Goal: Task Accomplishment & Management: Manage account settings

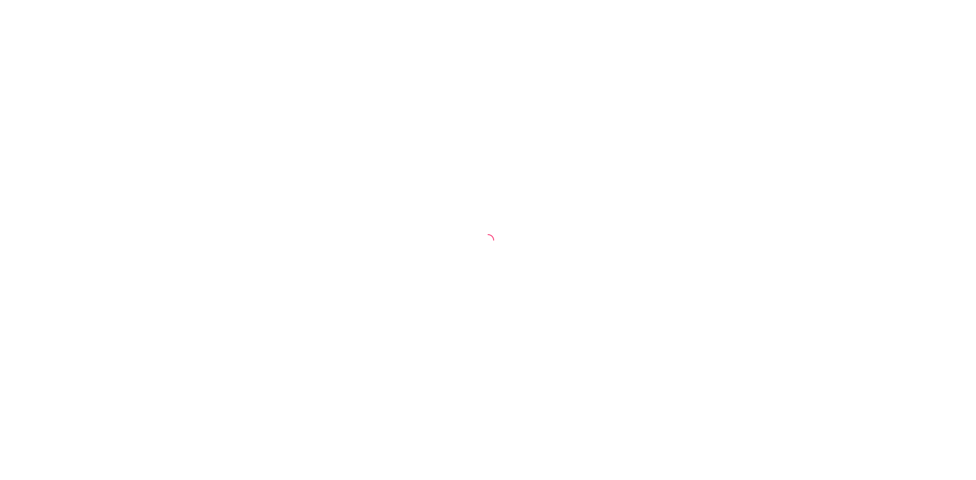
select select "30"
select select "HIGHEST_TOTAL_SPENT_WITH_ORDERS"
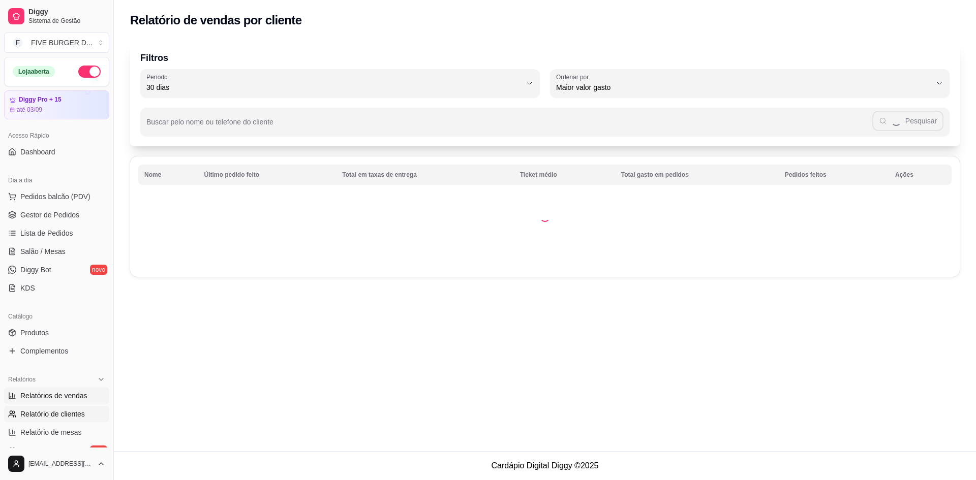
click at [67, 395] on span "Relatórios de vendas" at bounding box center [53, 396] width 67 height 10
select select "ALL"
select select "0"
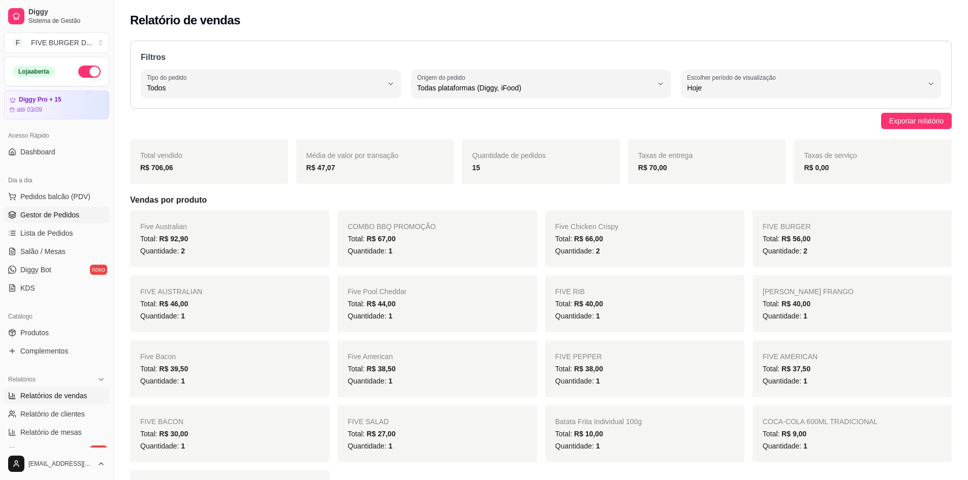
click at [50, 217] on span "Gestor de Pedidos" at bounding box center [49, 215] width 59 height 10
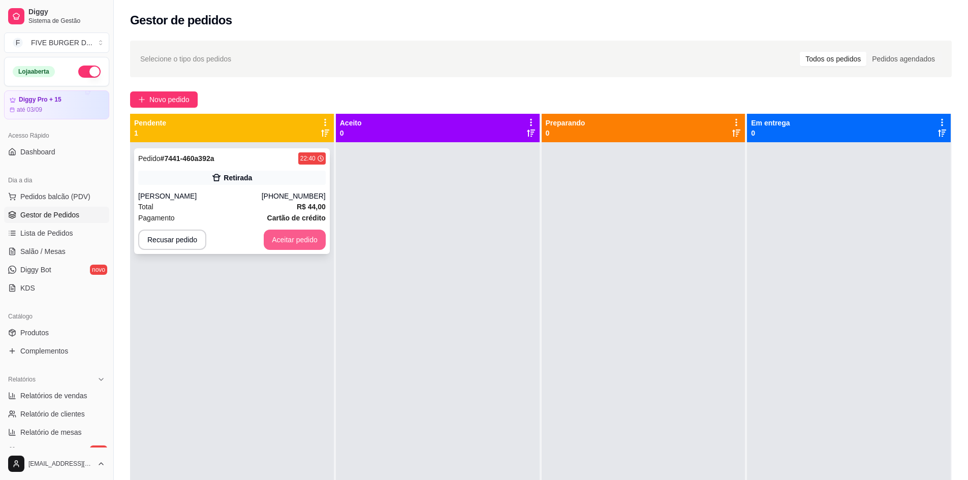
click at [292, 245] on button "Aceitar pedido" at bounding box center [295, 240] width 62 height 20
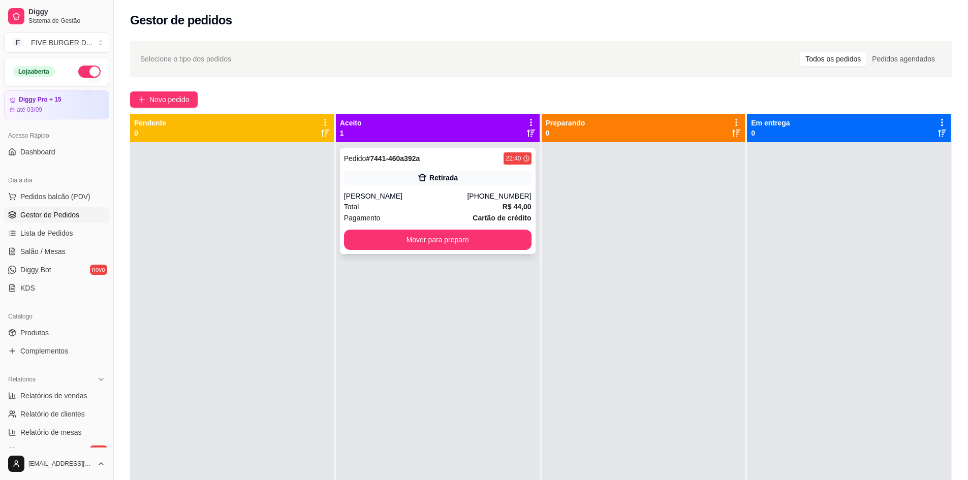
click at [413, 191] on div "[PERSON_NAME]" at bounding box center [406, 196] width 124 height 10
click at [488, 245] on button "Mover para preparo" at bounding box center [438, 240] width 188 height 20
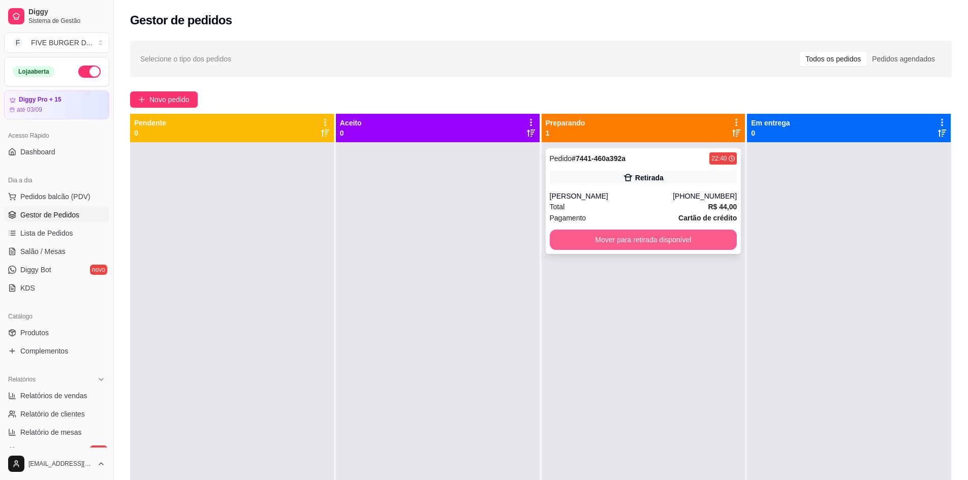
click at [604, 240] on button "Mover para retirada disponível" at bounding box center [644, 240] width 188 height 20
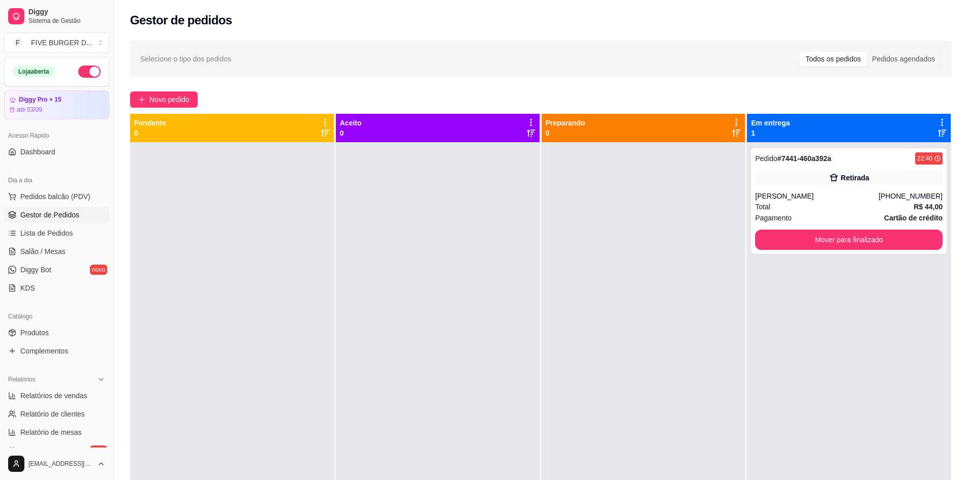
click at [85, 71] on button "button" at bounding box center [89, 72] width 22 height 12
click at [830, 213] on div "Pagamento Cartão de crédito" at bounding box center [849, 217] width 188 height 11
click at [810, 231] on button "Mover para finalizado" at bounding box center [849, 240] width 188 height 20
